Goal: Information Seeking & Learning: Learn about a topic

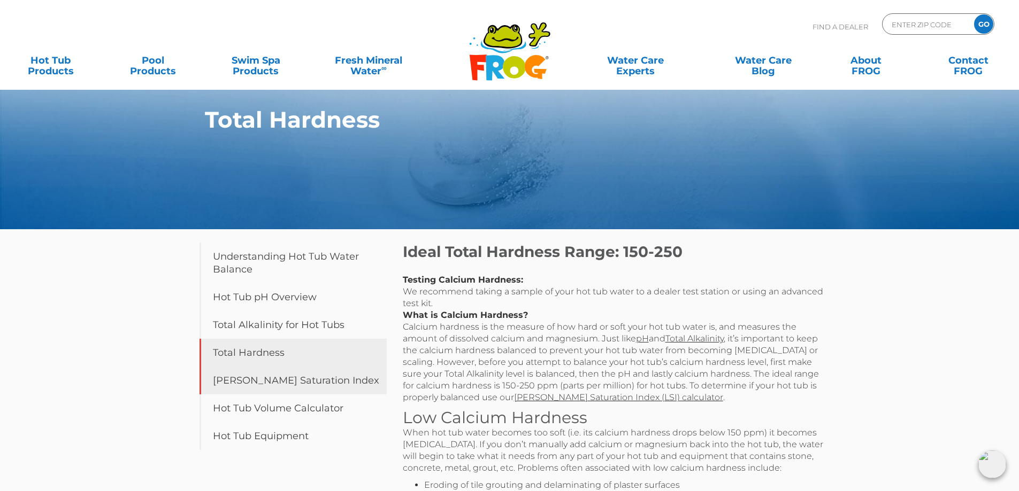
click at [303, 374] on link "[PERSON_NAME] Saturation Index" at bounding box center [292, 381] width 187 height 28
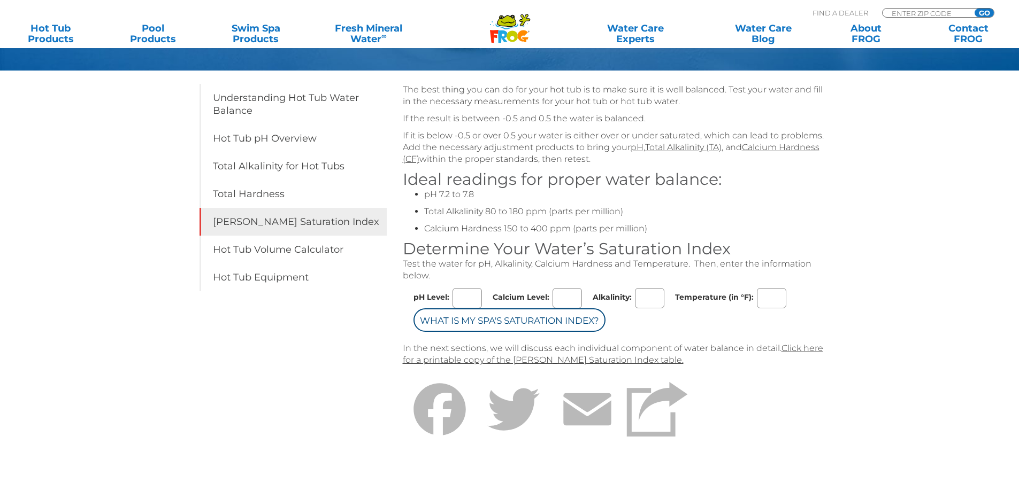
scroll to position [160, 0]
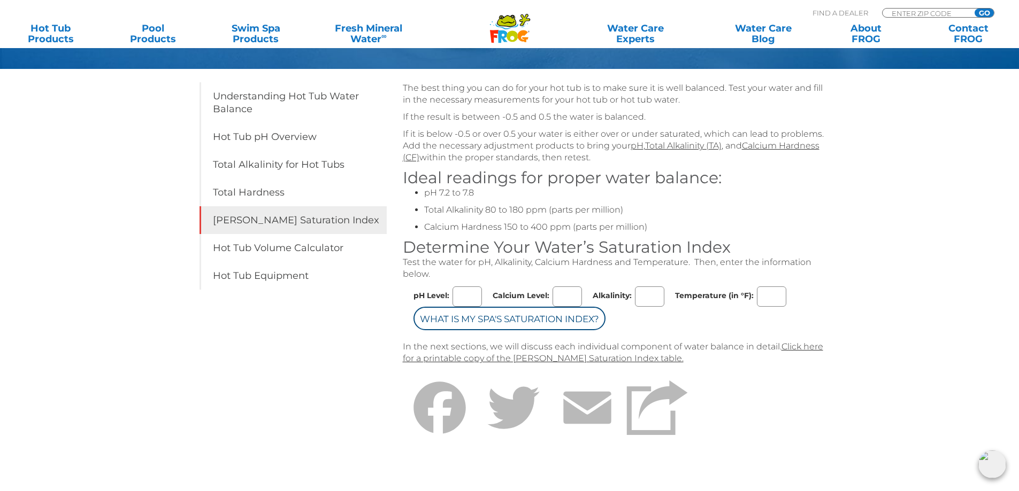
click at [466, 292] on input "pH Level:" at bounding box center [466, 297] width 29 height 20
type input "6.0"
click at [568, 291] on input "Calcium Level:" at bounding box center [566, 297] width 29 height 20
type input "150"
click at [643, 297] on input "Alkalinity:" at bounding box center [649, 297] width 29 height 20
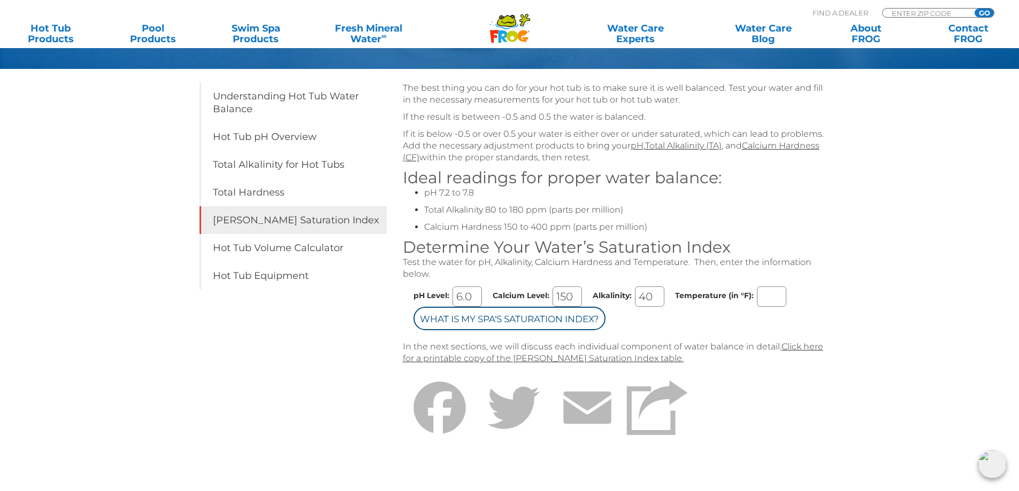
type input "40"
click at [757, 297] on input "Temperature (in °F):" at bounding box center [771, 297] width 29 height 20
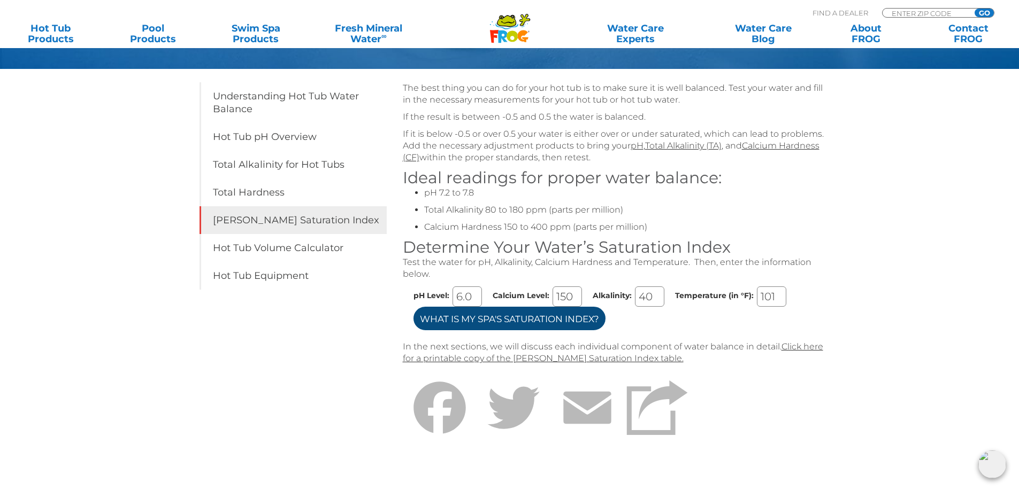
type input "101"
click at [565, 320] on input "What is my Spa's Saturation Index?" at bounding box center [509, 319] width 192 height 24
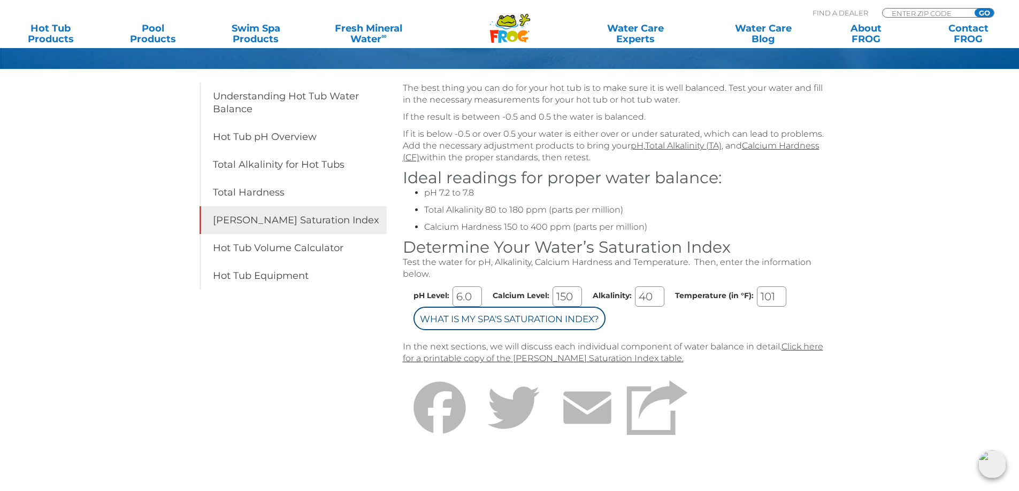
scroll to position [201, 0]
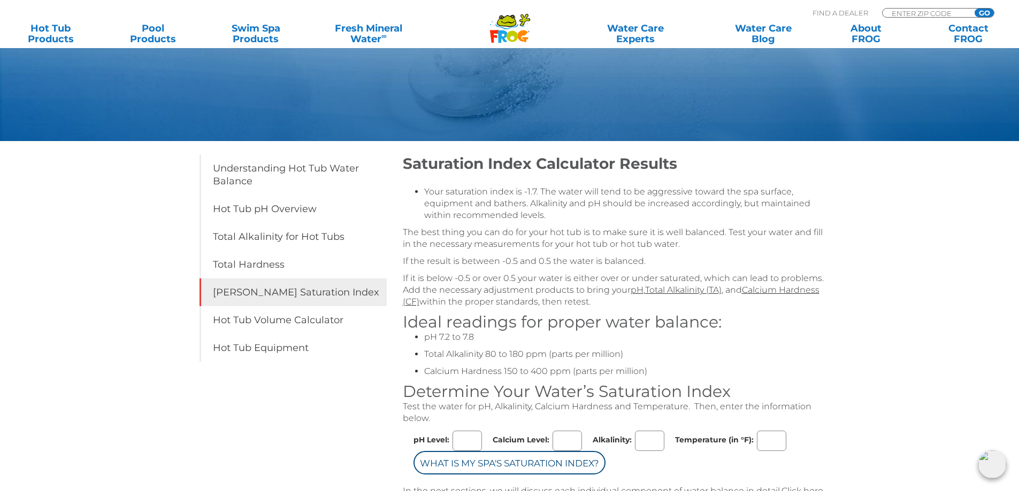
scroll to position [107, 0]
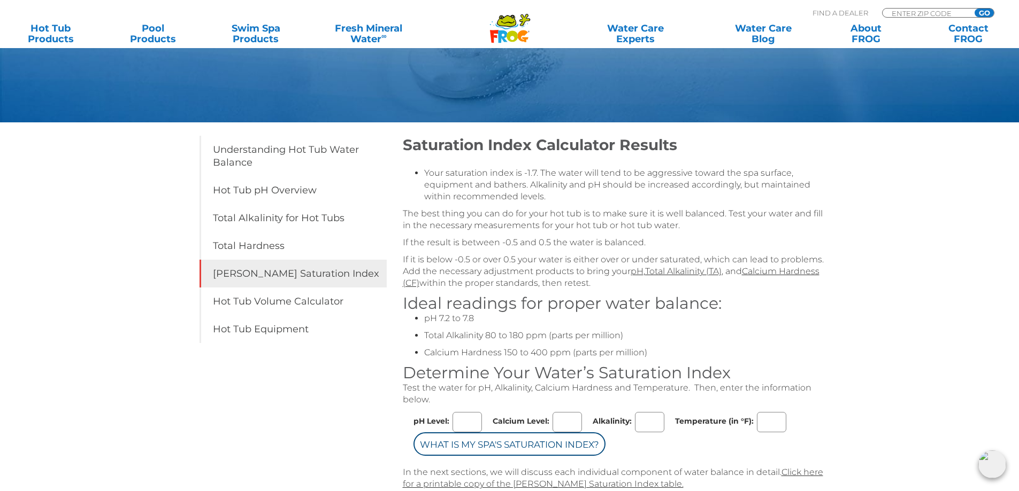
click at [877, 395] on div "Langelier Saturation Index Table of Contents Understanding Hot Tub Water Balanc…" at bounding box center [509, 291] width 1019 height 796
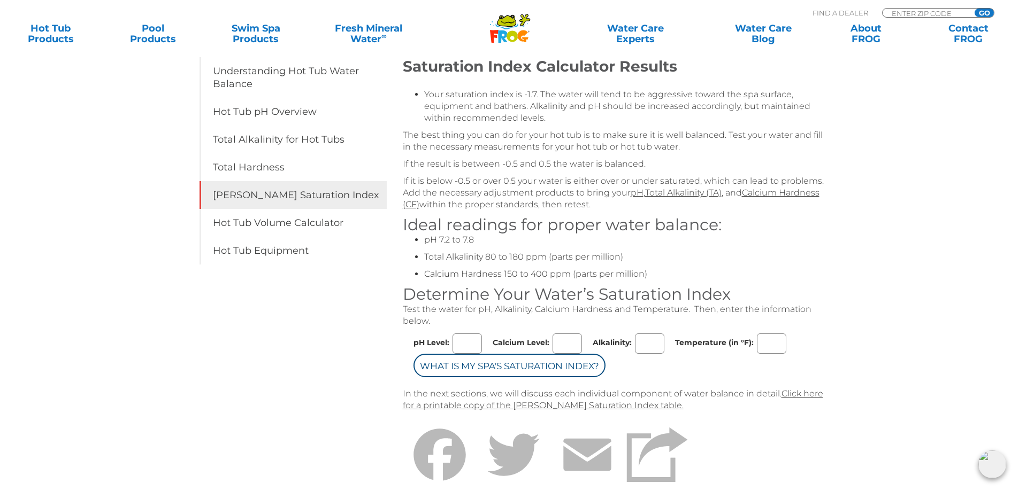
scroll to position [321, 0]
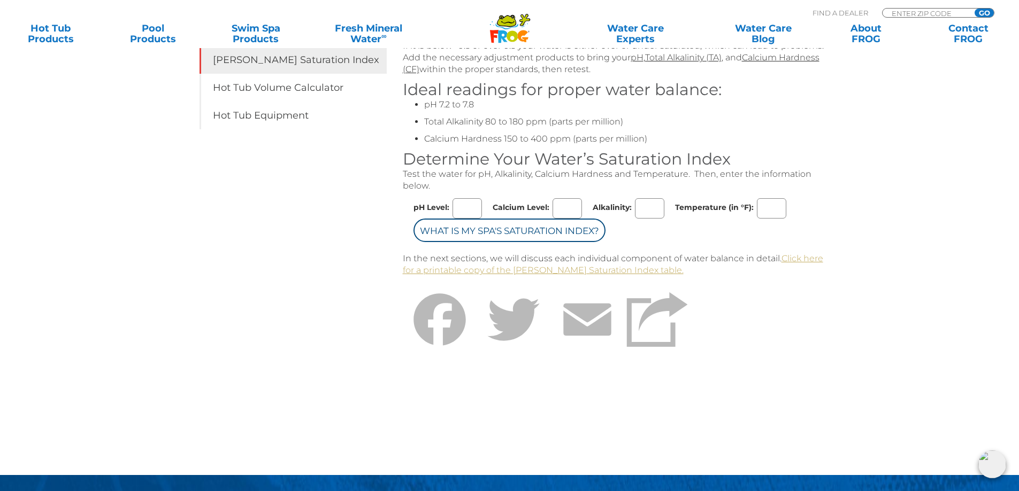
click at [596, 271] on link "Click here for a printable copy of the Langelier Saturation Index table." at bounding box center [613, 264] width 420 height 22
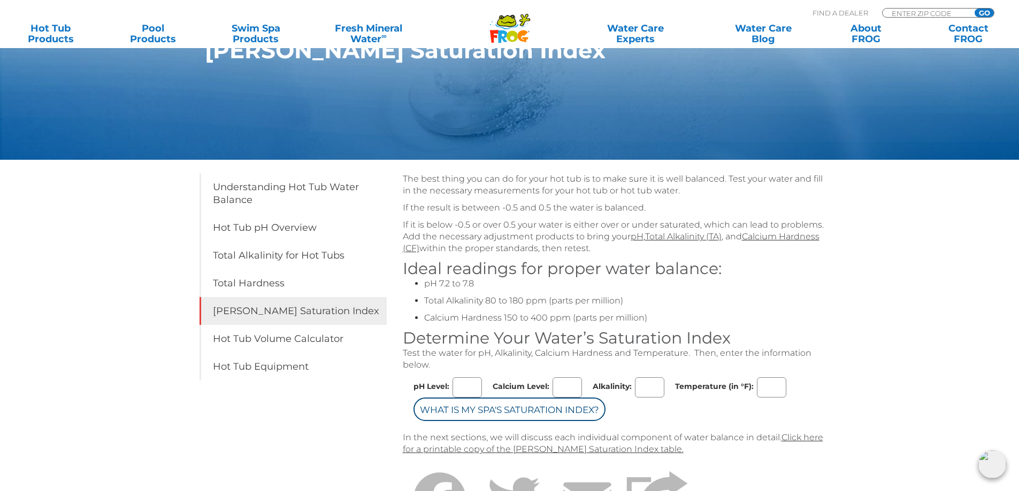
scroll to position [160, 0]
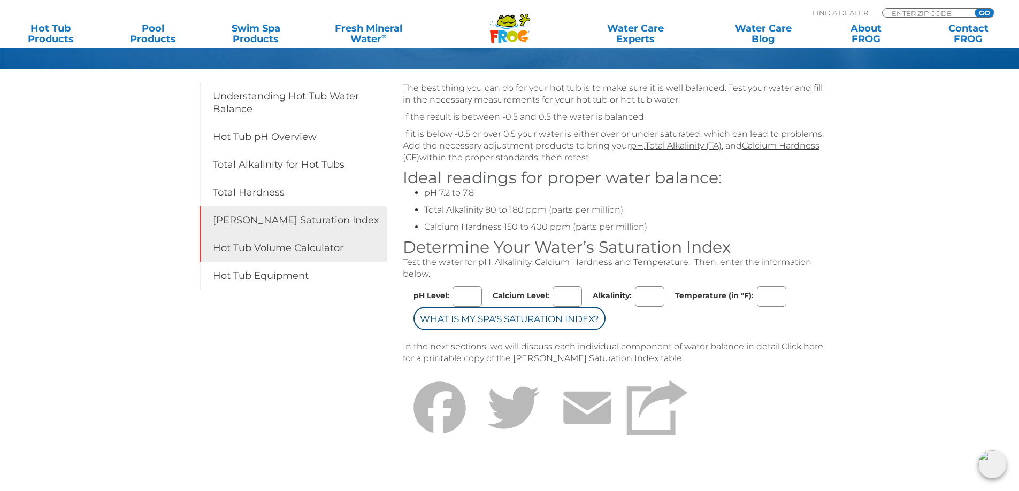
click at [290, 250] on link "Hot Tub Volume Calculator" at bounding box center [292, 248] width 187 height 28
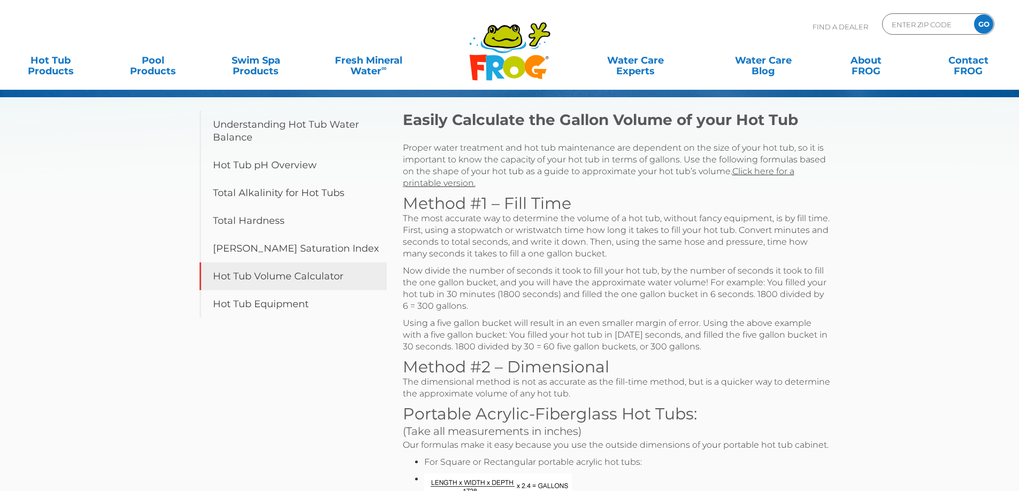
scroll to position [214, 0]
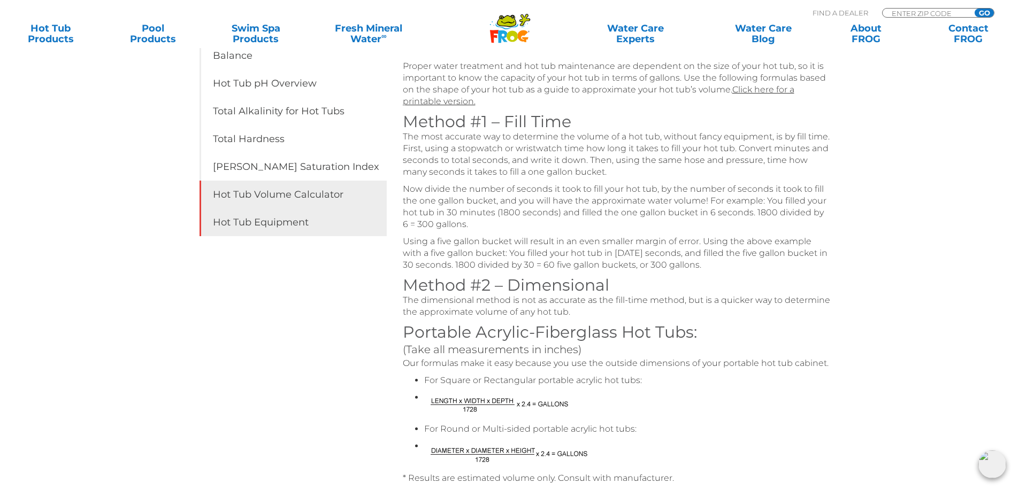
click at [283, 226] on link "Hot Tub Equipment" at bounding box center [292, 223] width 187 height 28
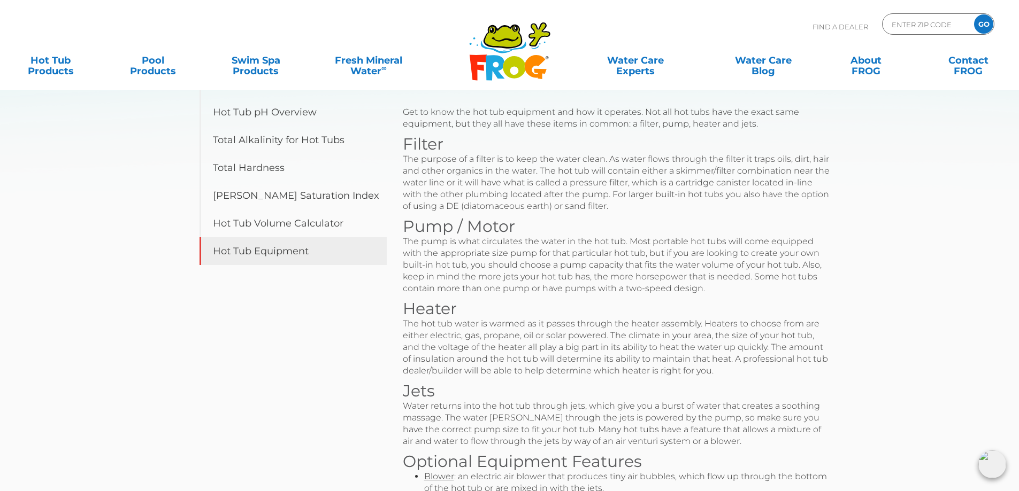
scroll to position [53, 0]
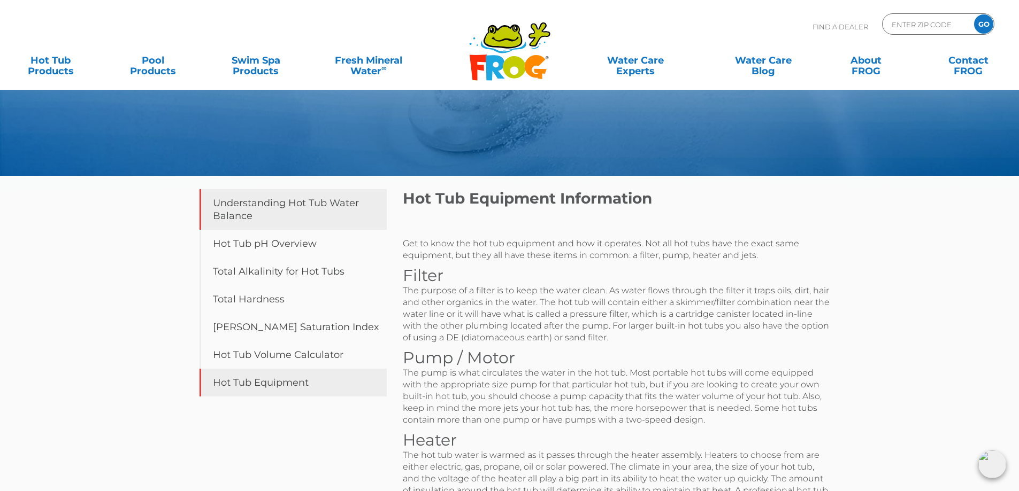
click at [331, 204] on link "Understanding Hot Tub Water Balance" at bounding box center [292, 209] width 187 height 41
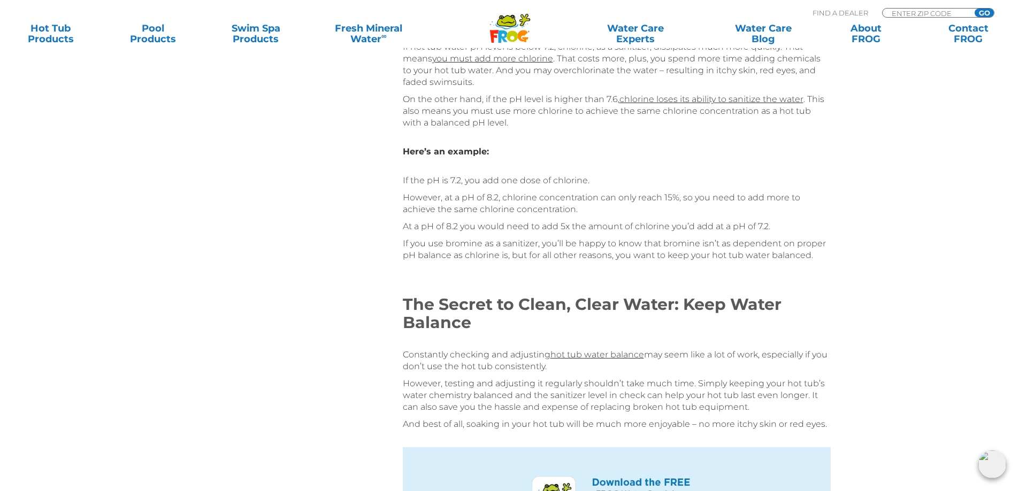
scroll to position [2406, 0]
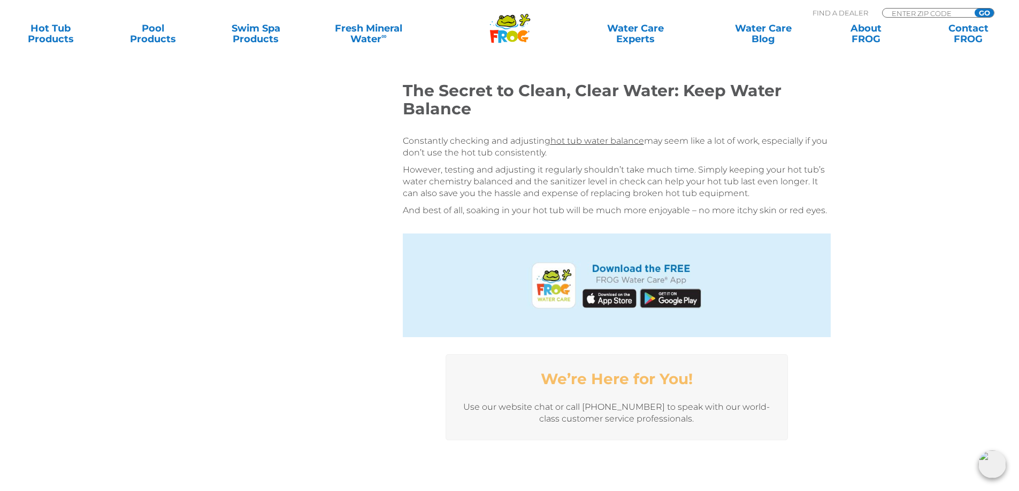
click at [668, 241] on img at bounding box center [617, 286] width 428 height 104
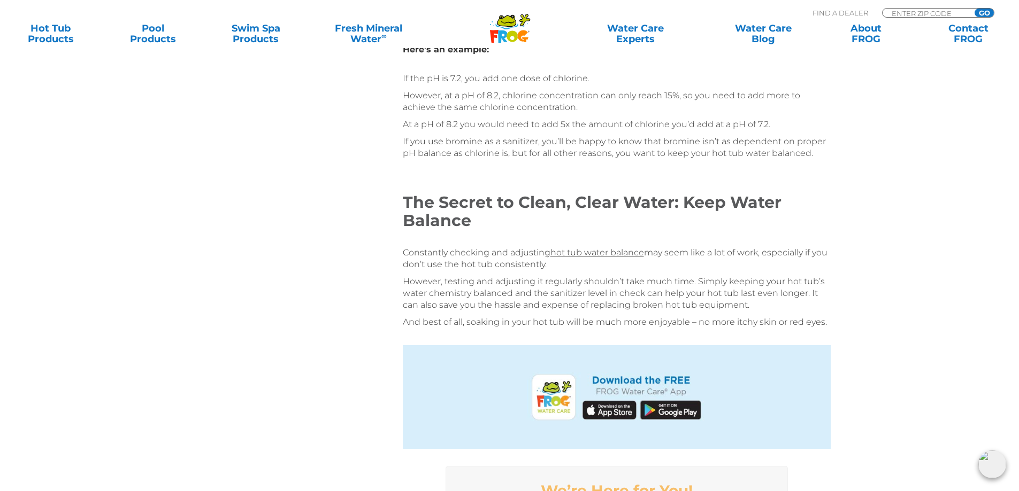
scroll to position [2139, 0]
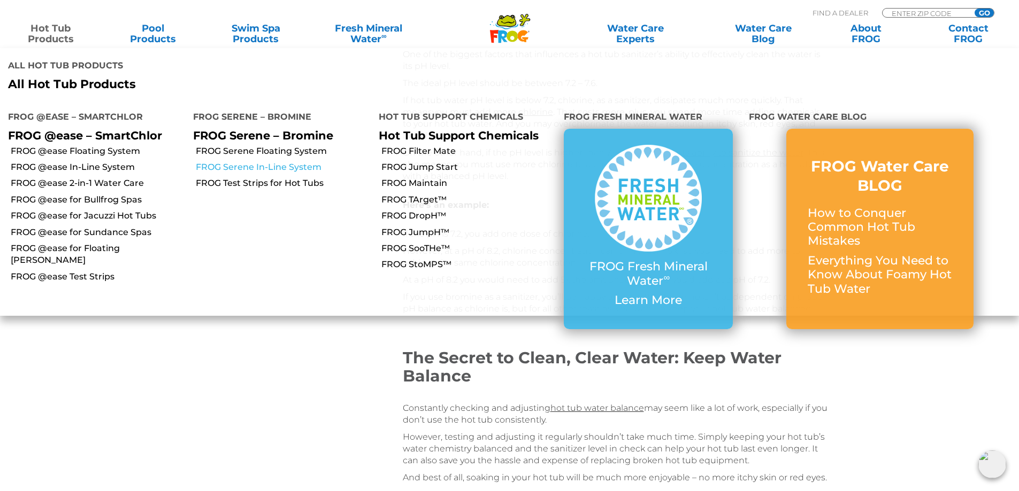
click at [277, 161] on link "FROG Serene In-Line System" at bounding box center [283, 167] width 174 height 12
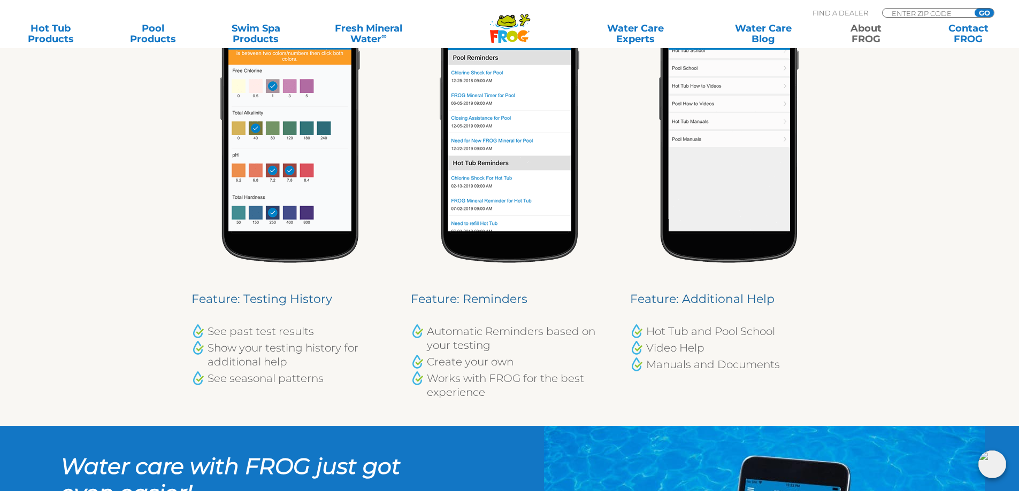
scroll to position [962, 0]
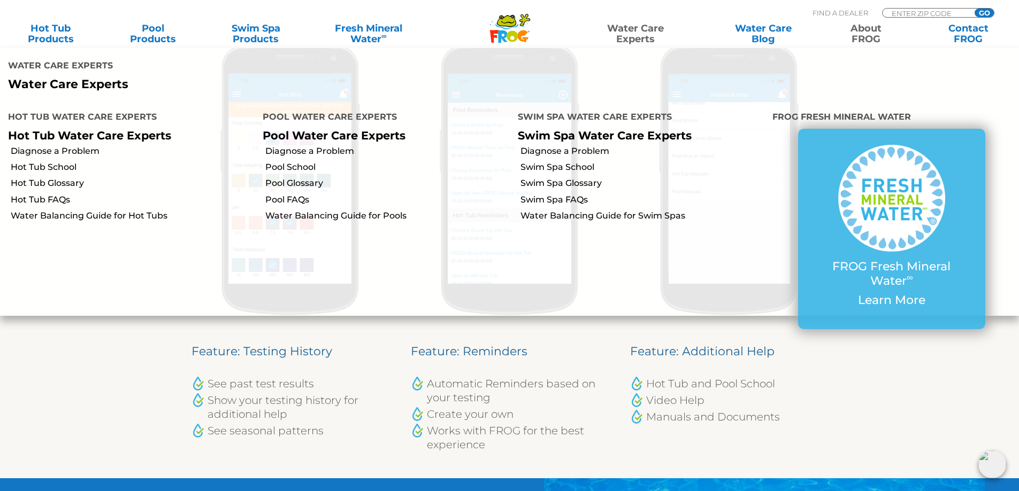
click at [629, 36] on link "Water Care Experts" at bounding box center [634, 33] width 129 height 21
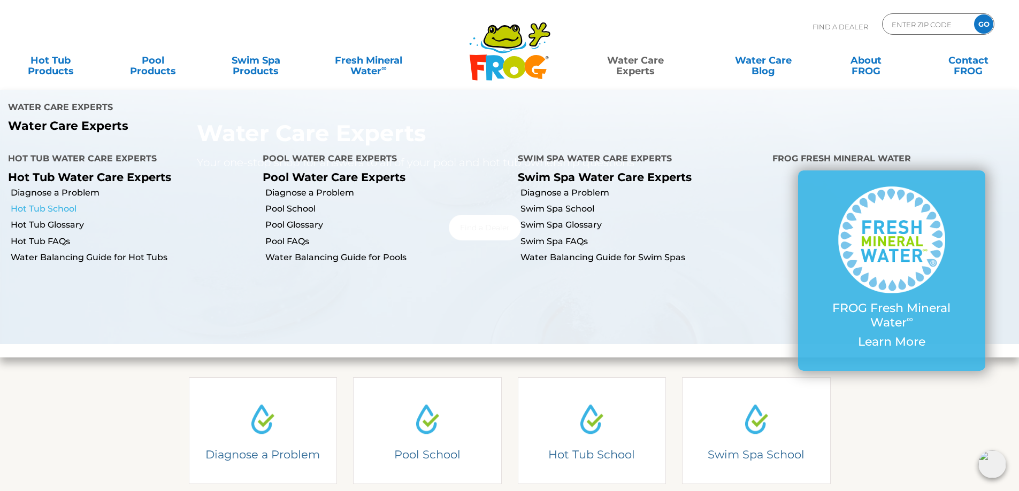
click at [63, 203] on link "Hot Tub School" at bounding box center [133, 209] width 244 height 12
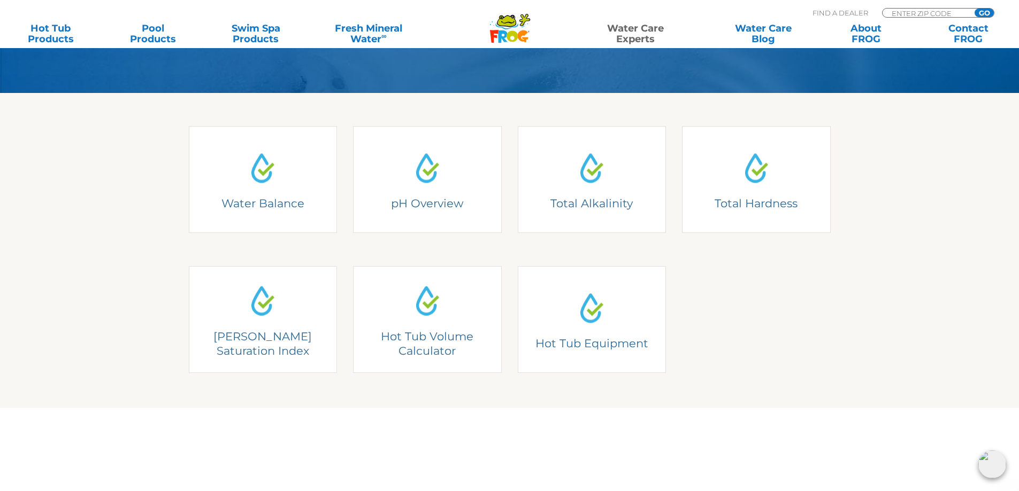
scroll to position [267, 0]
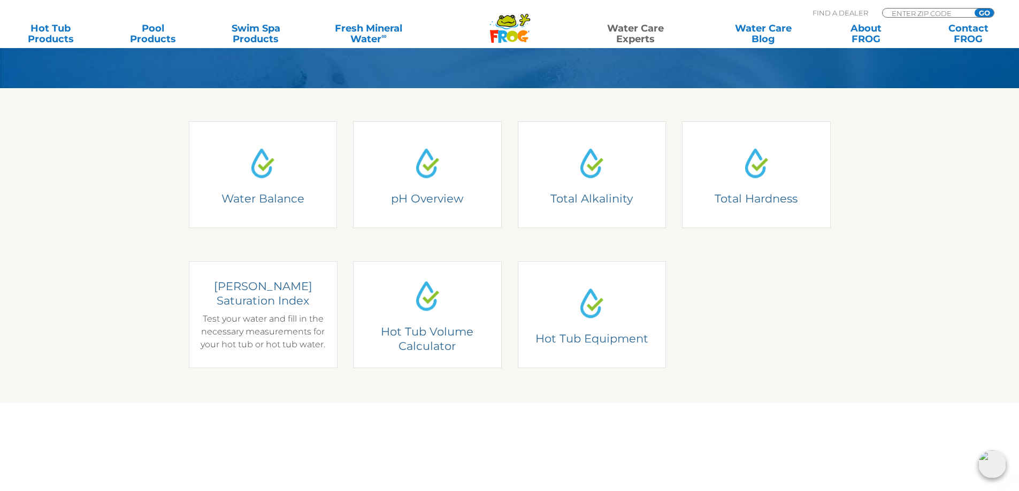
click at [243, 331] on div "Langelier Saturation Index Test your water and fill in the necessary measuremen…" at bounding box center [262, 315] width 133 height 72
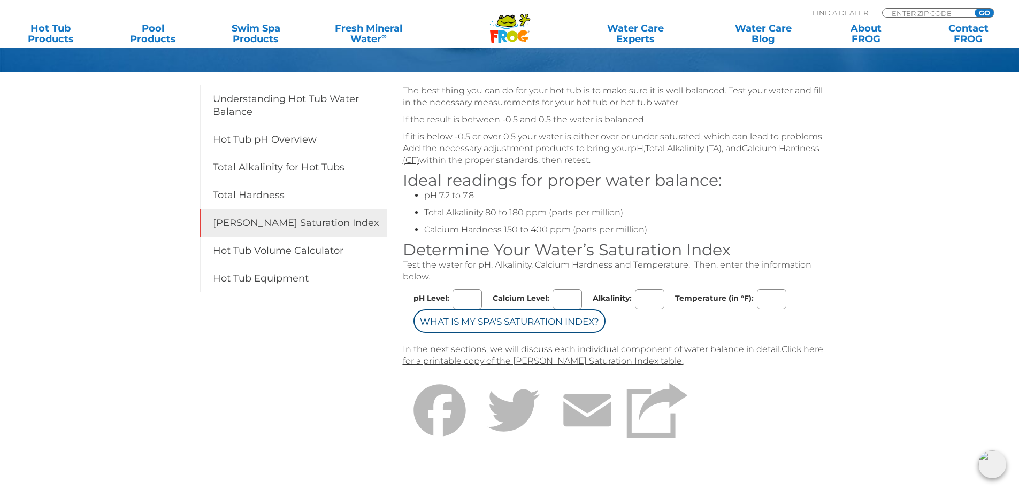
scroll to position [214, 0]
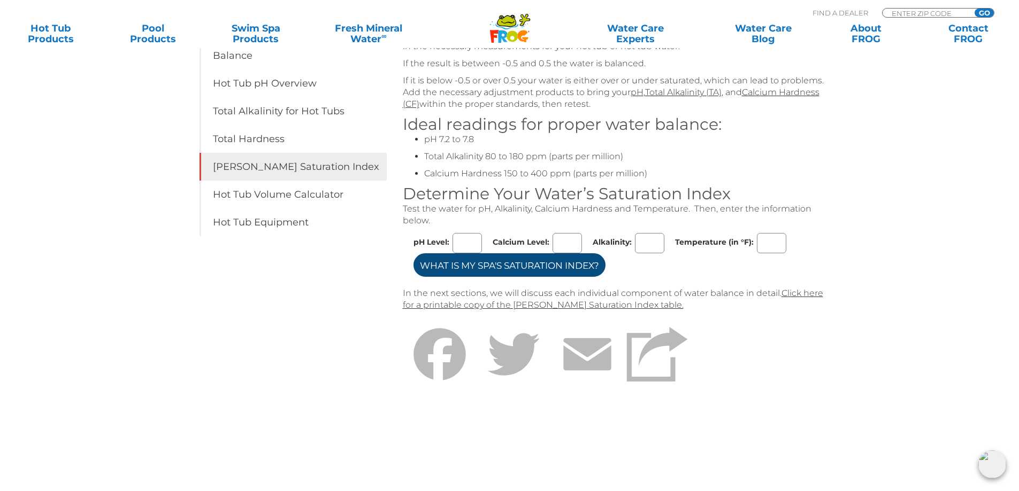
click at [549, 271] on input "What is my Spa's Saturation Index?" at bounding box center [509, 265] width 192 height 24
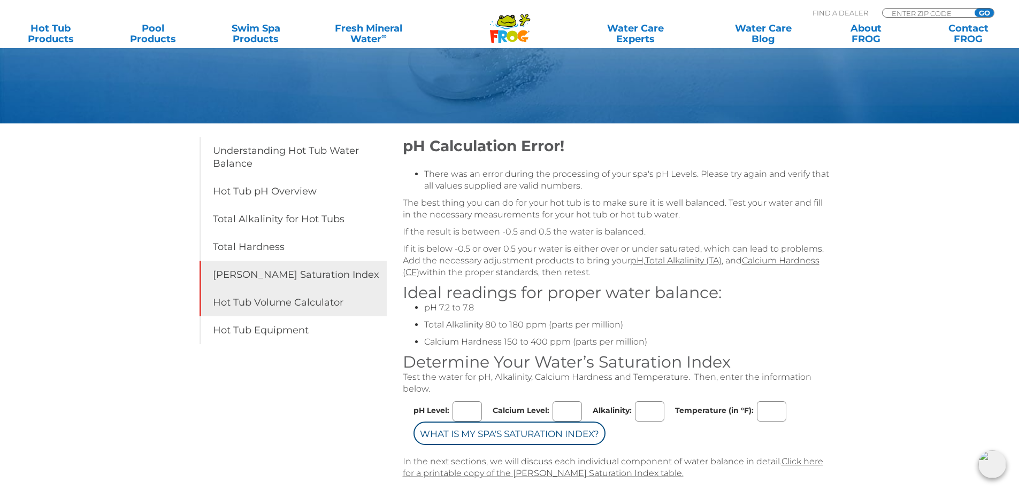
scroll to position [107, 0]
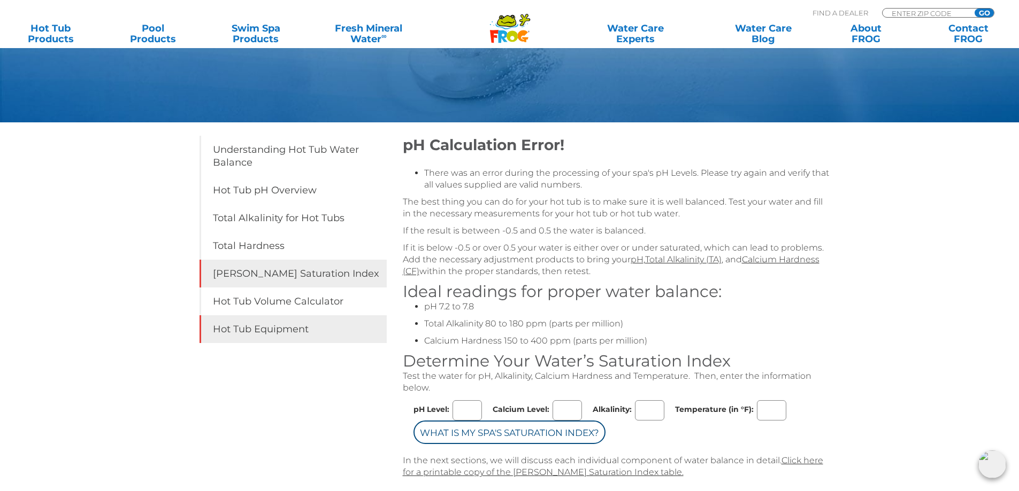
click at [275, 326] on link "Hot Tub Equipment" at bounding box center [292, 329] width 187 height 28
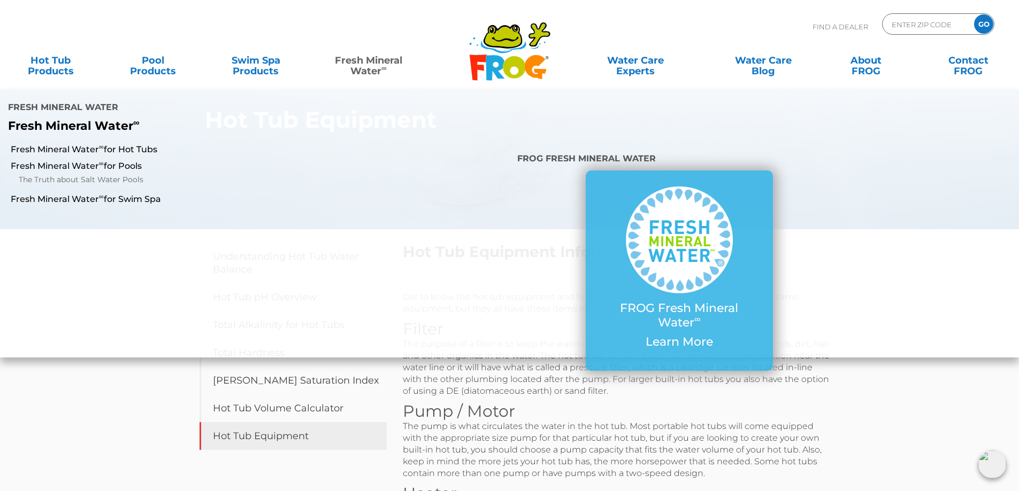
click at [358, 71] on link "Fresh Mineral Water ∞" at bounding box center [368, 60] width 100 height 21
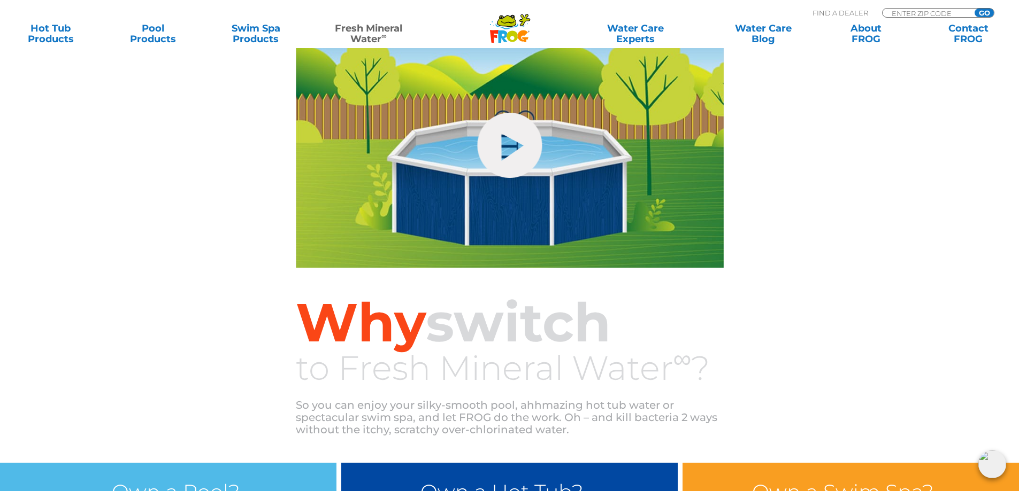
scroll to position [481, 0]
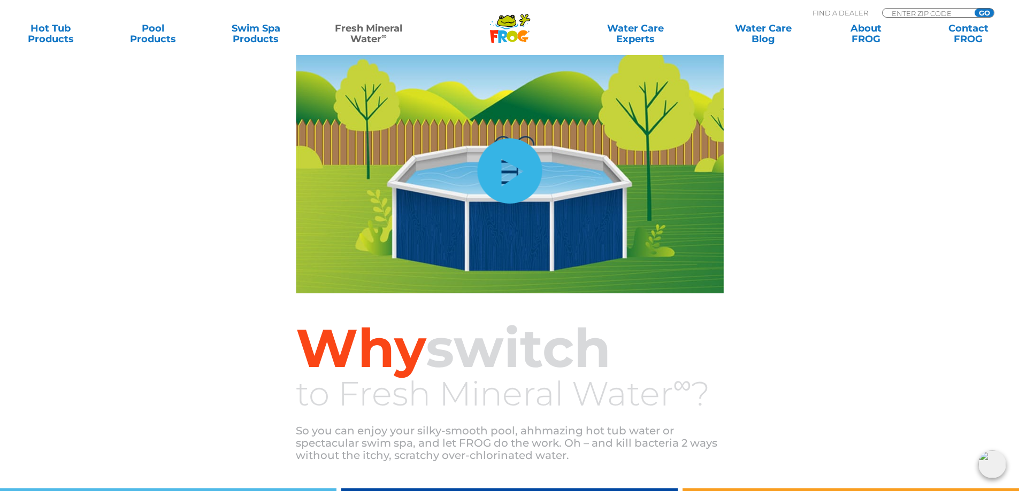
click at [505, 168] on link "hide-me" at bounding box center [509, 170] width 65 height 65
